Goal: Communication & Community: Answer question/provide support

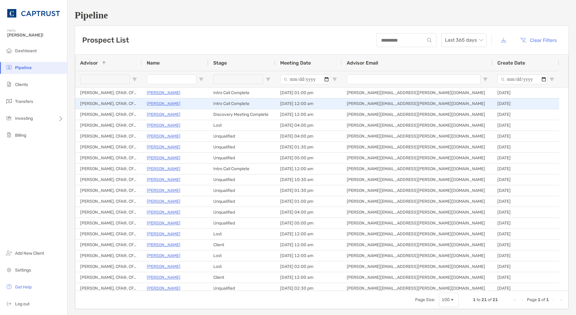
click at [168, 103] on p "[PERSON_NAME]" at bounding box center [164, 104] width 34 height 8
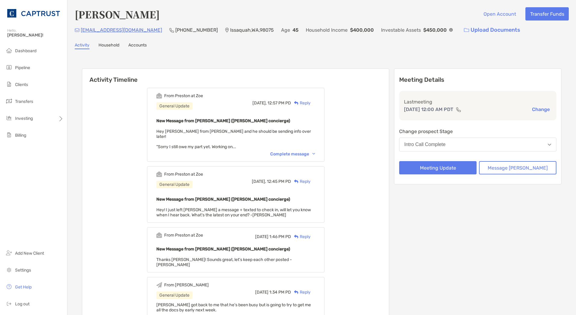
click at [300, 151] on div "Complete message" at bounding box center [292, 153] width 45 height 5
click at [311, 103] on div "Reply" at bounding box center [301, 103] width 20 height 6
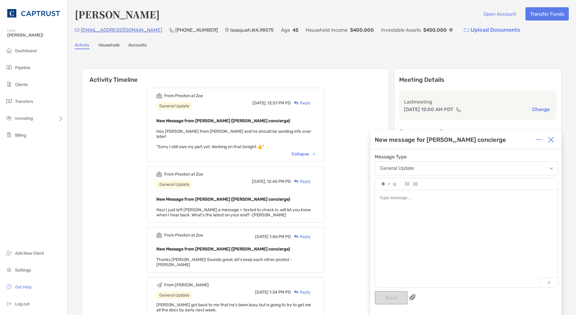
click at [407, 206] on div at bounding box center [466, 235] width 183 height 91
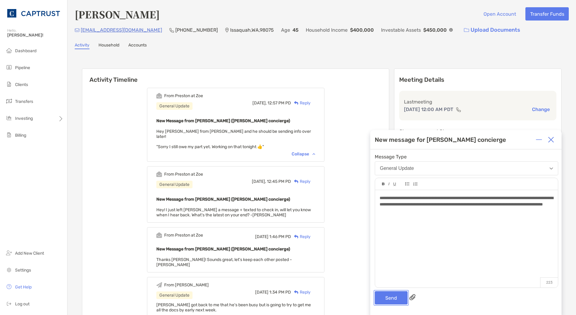
click at [388, 294] on button "Send" at bounding box center [391, 297] width 33 height 13
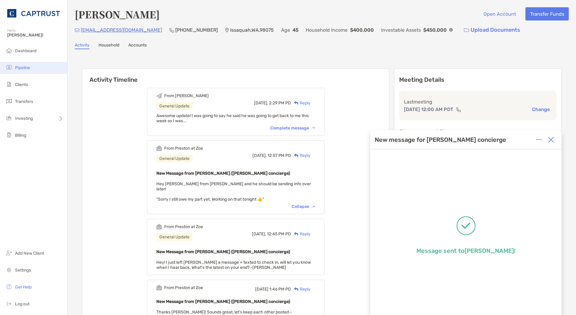
click at [28, 68] on span "Pipeline" at bounding box center [22, 67] width 15 height 5
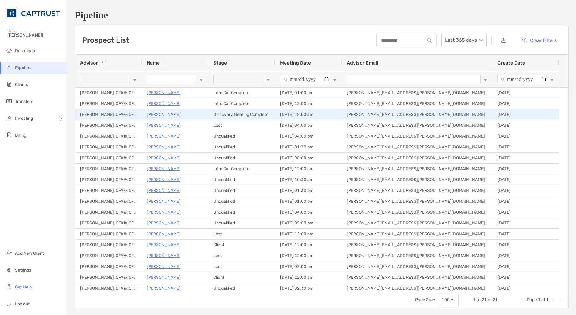
click at [165, 115] on p "[PERSON_NAME]" at bounding box center [164, 115] width 34 height 8
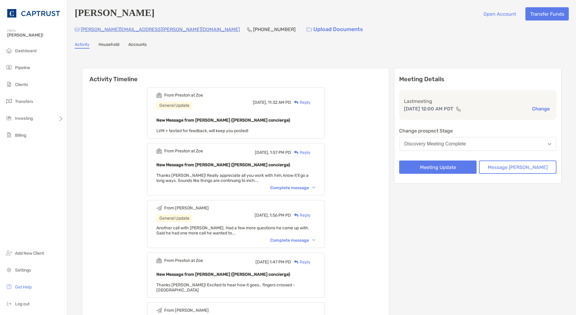
click at [309, 102] on div "Reply" at bounding box center [301, 102] width 20 height 6
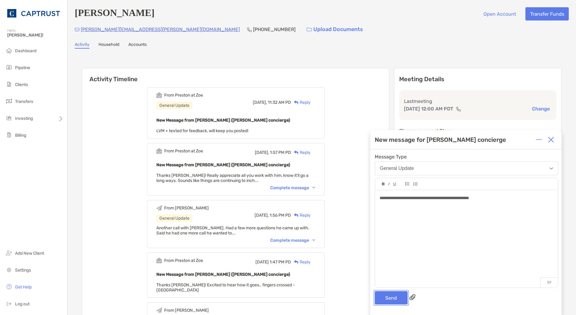
click at [392, 303] on button "Send" at bounding box center [391, 297] width 33 height 13
